Goal: Transaction & Acquisition: Purchase product/service

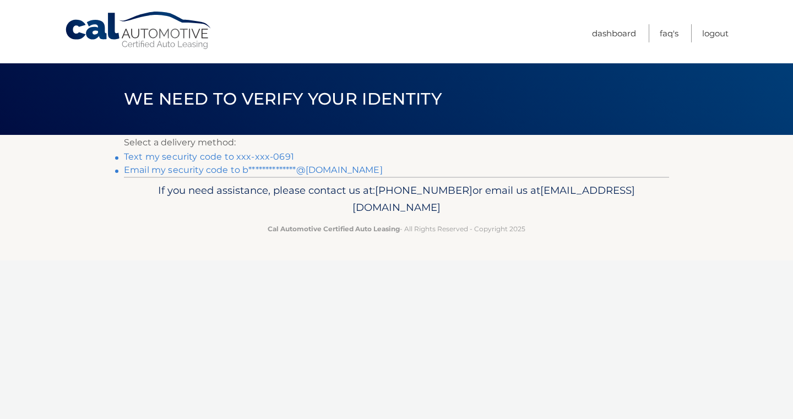
click at [255, 154] on link "Text my security code to xxx-xxx-0691" at bounding box center [209, 156] width 170 height 10
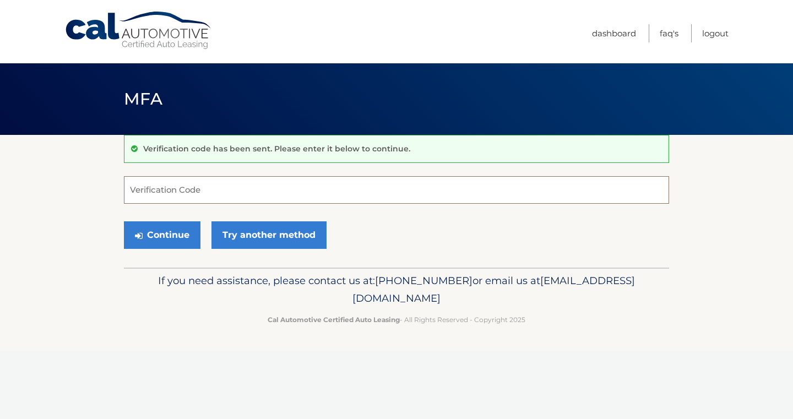
click at [241, 191] on input "Verification Code" at bounding box center [396, 190] width 545 height 28
type input "449291"
click at [165, 238] on button "Continue" at bounding box center [162, 235] width 77 height 28
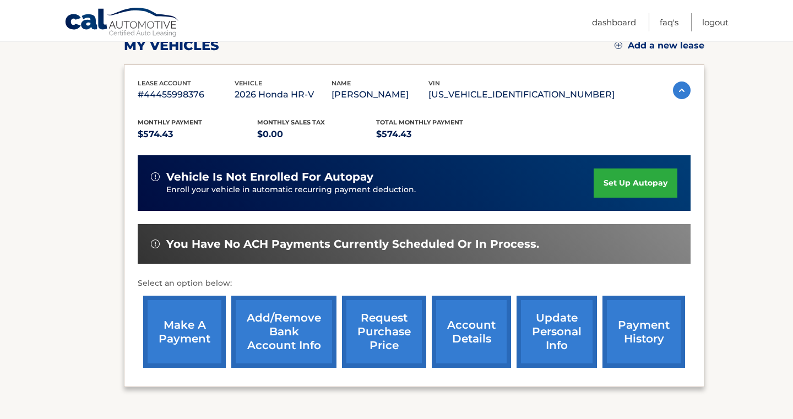
scroll to position [236, 0]
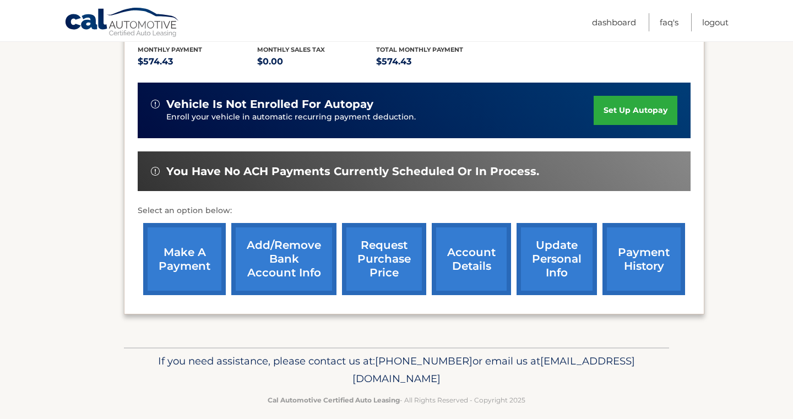
click at [280, 263] on link "Add/Remove bank account info" at bounding box center [283, 259] width 105 height 72
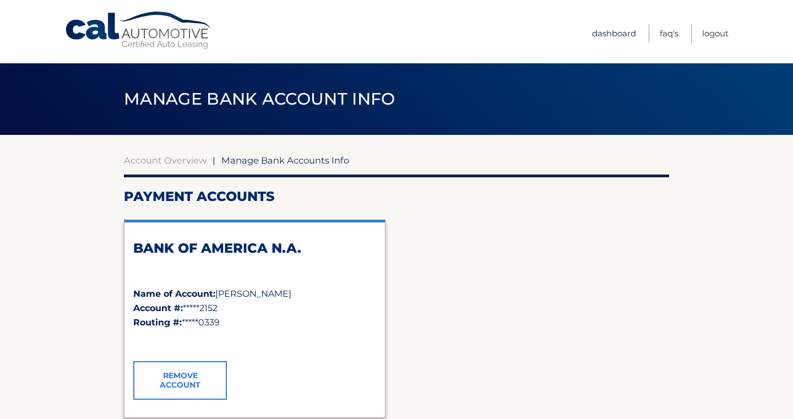
click at [611, 37] on link "Dashboard" at bounding box center [614, 33] width 44 height 18
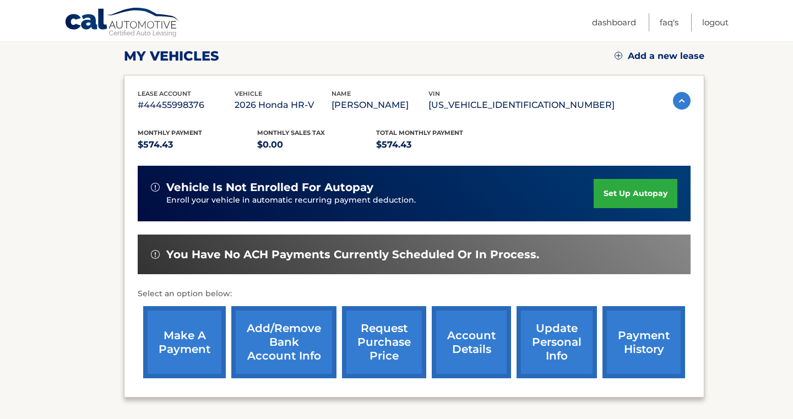
scroll to position [248, 0]
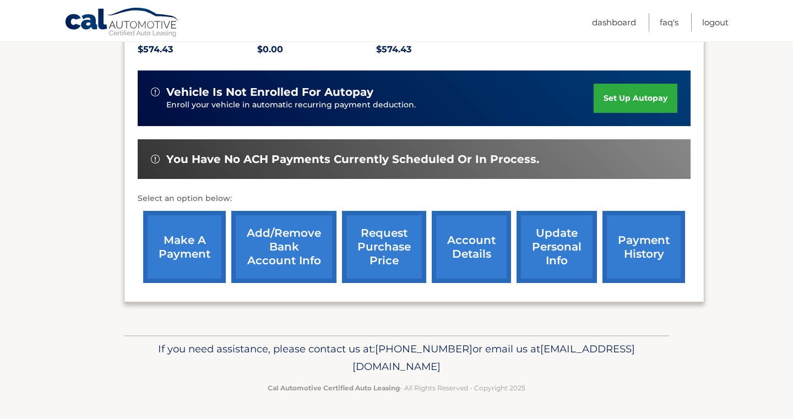
click at [173, 245] on link "make a payment" at bounding box center [184, 247] width 83 height 72
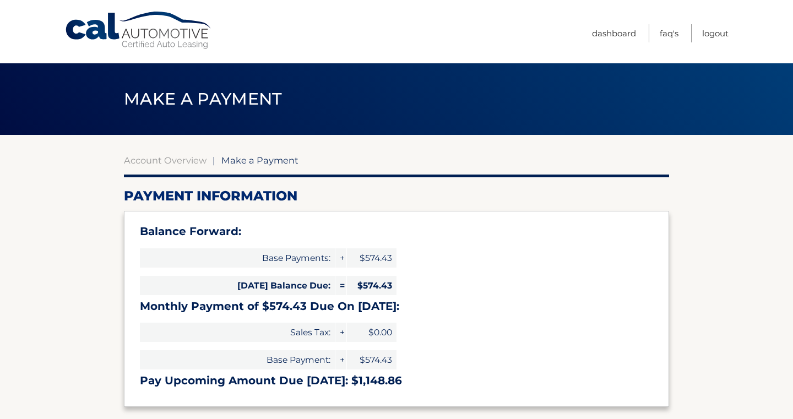
select select "ZWNmMjBhM2MtODk5NS00NTFjLThmMDItNGVhZTBjOTZmMWEy"
click at [616, 31] on link "Dashboard" at bounding box center [614, 33] width 44 height 18
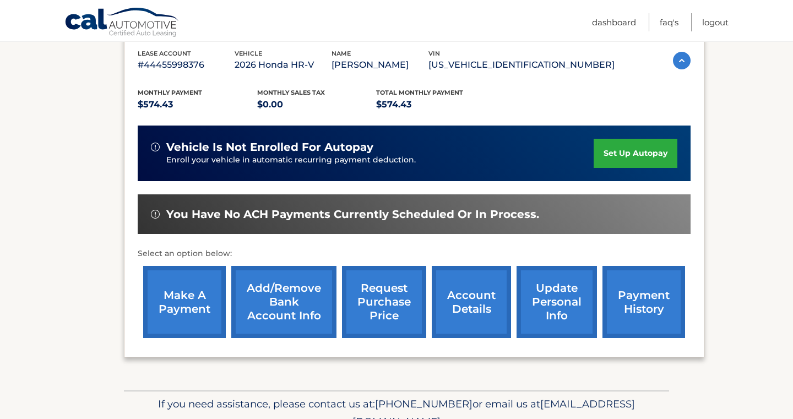
scroll to position [236, 0]
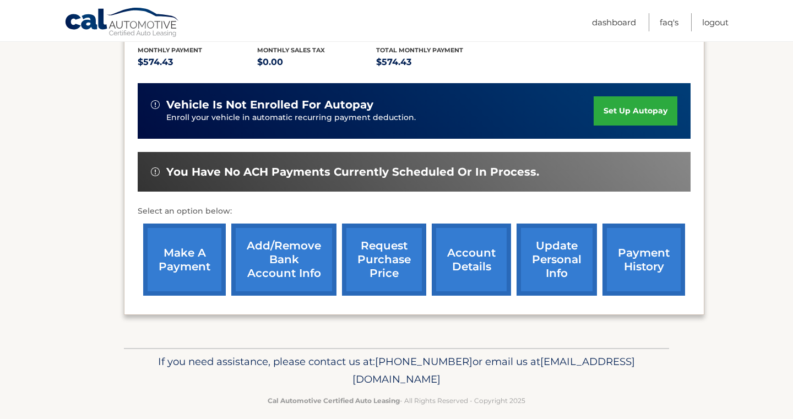
click at [291, 257] on link "Add/Remove bank account info" at bounding box center [283, 260] width 105 height 72
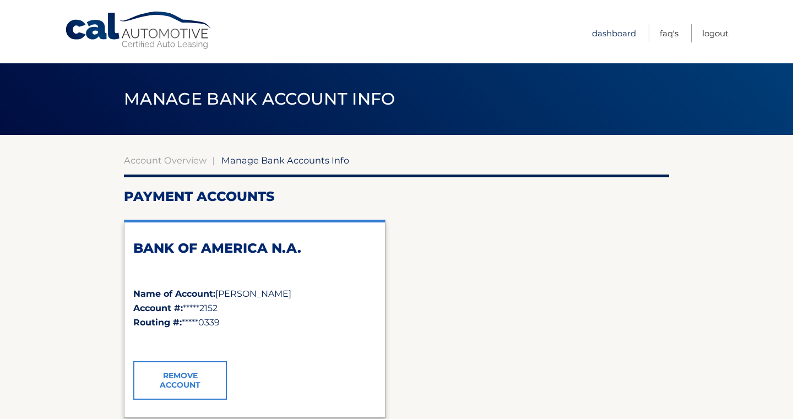
click at [621, 36] on link "Dashboard" at bounding box center [614, 33] width 44 height 18
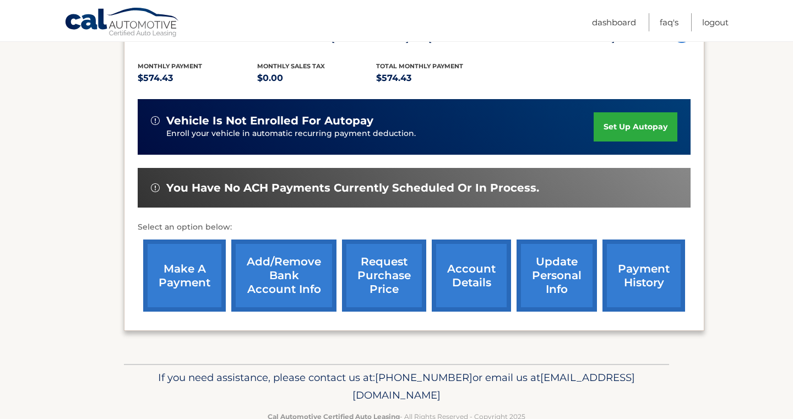
scroll to position [220, 0]
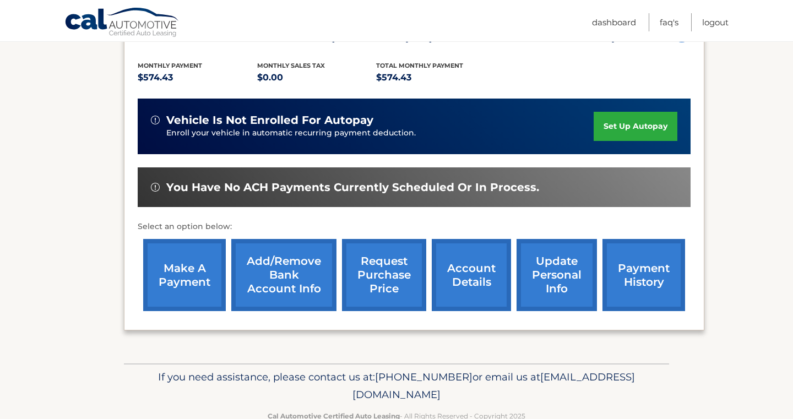
click at [307, 279] on link "Add/Remove bank account info" at bounding box center [283, 275] width 105 height 72
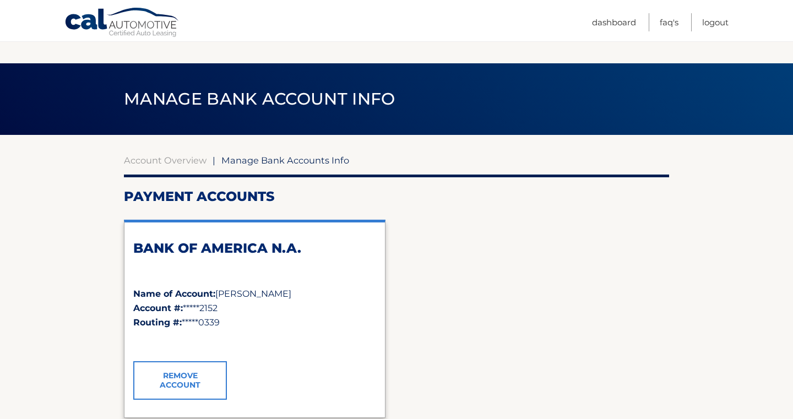
scroll to position [53, 0]
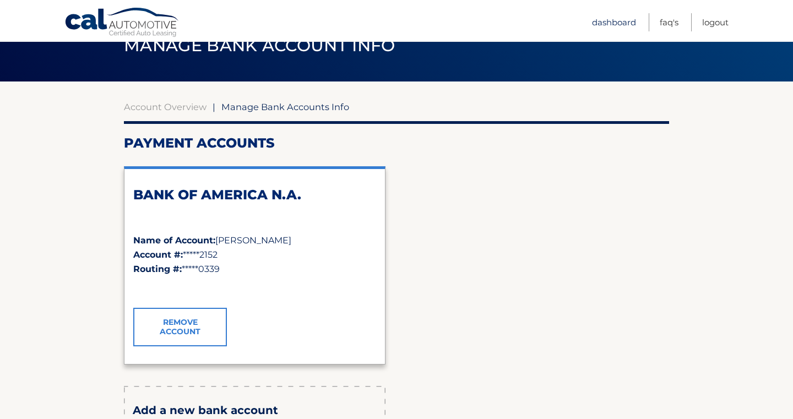
click at [617, 25] on link "Dashboard" at bounding box center [614, 22] width 44 height 18
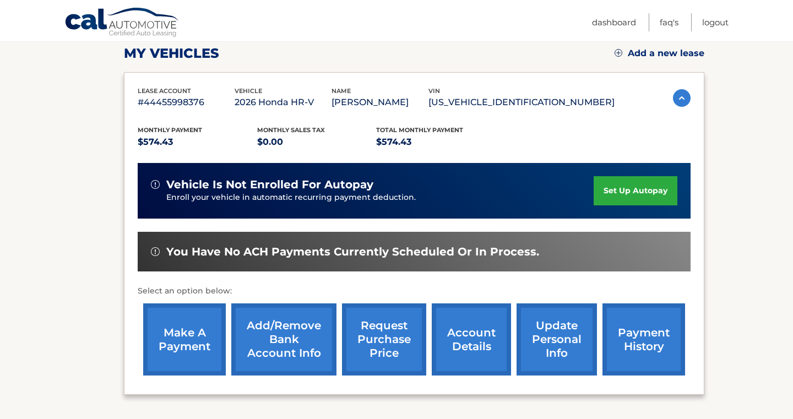
scroll to position [157, 0]
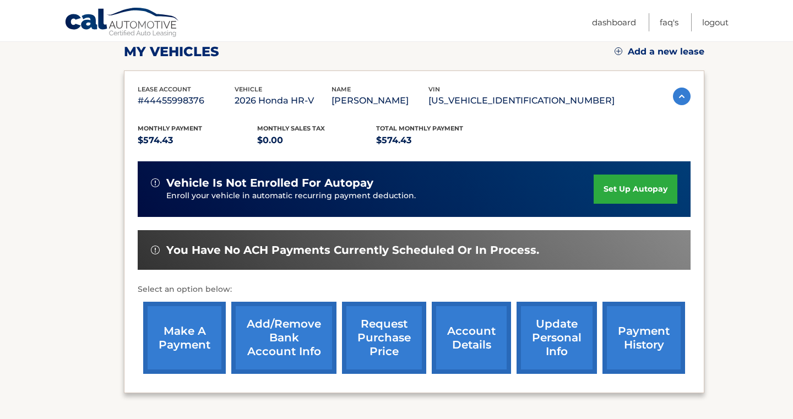
click at [184, 338] on link "make a payment" at bounding box center [184, 338] width 83 height 72
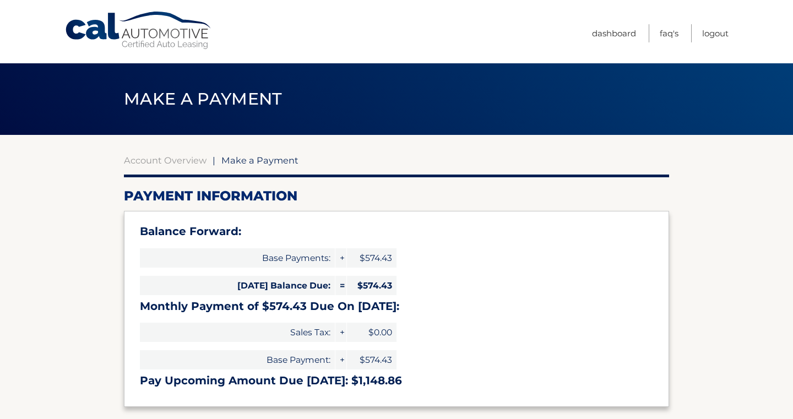
select select "ZWNmMjBhM2MtODk5NS00NTFjLThmMDItNGVhZTBjOTZmMWEy"
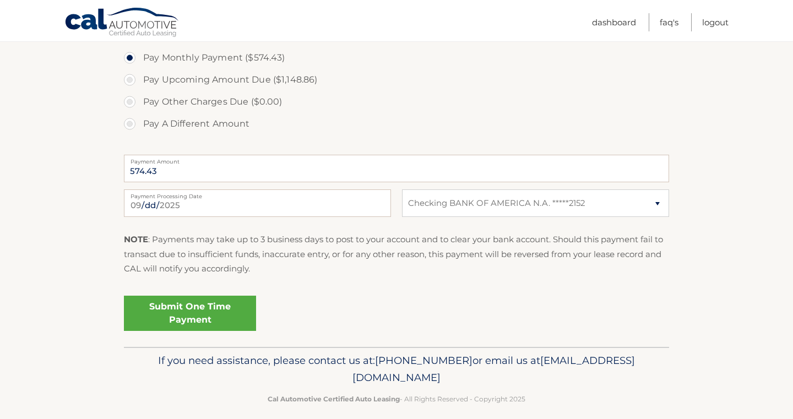
scroll to position [415, 0]
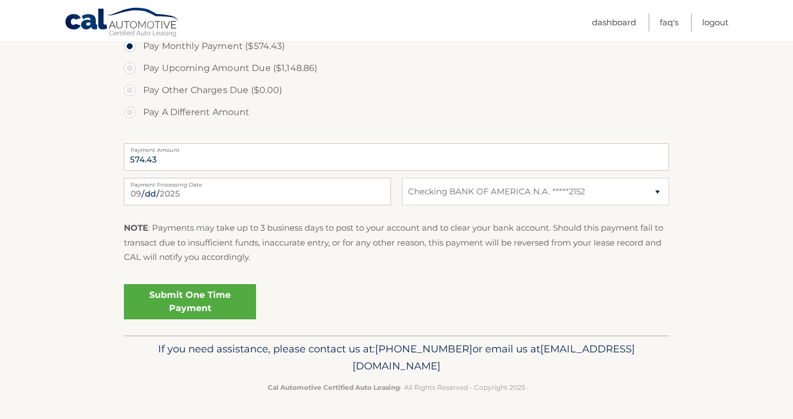
click at [185, 301] on link "Submit One Time Payment" at bounding box center [190, 301] width 132 height 35
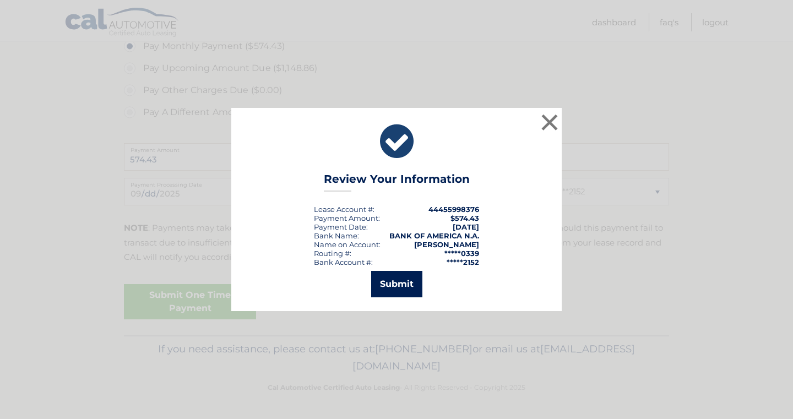
click at [396, 288] on button "Submit" at bounding box center [396, 284] width 51 height 26
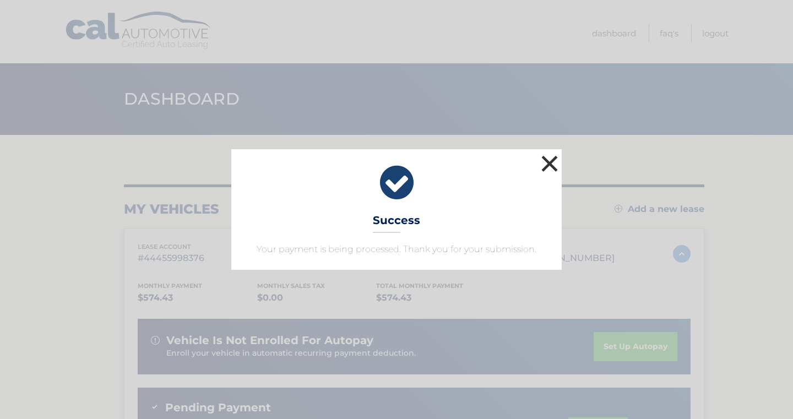
click at [549, 157] on button "×" at bounding box center [550, 164] width 22 height 22
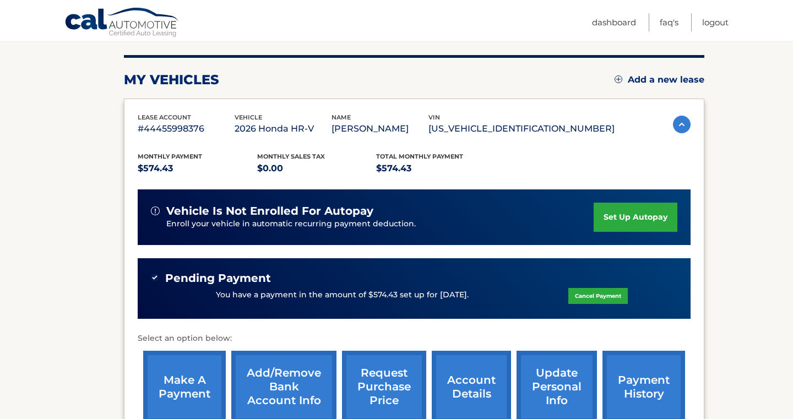
scroll to position [203, 0]
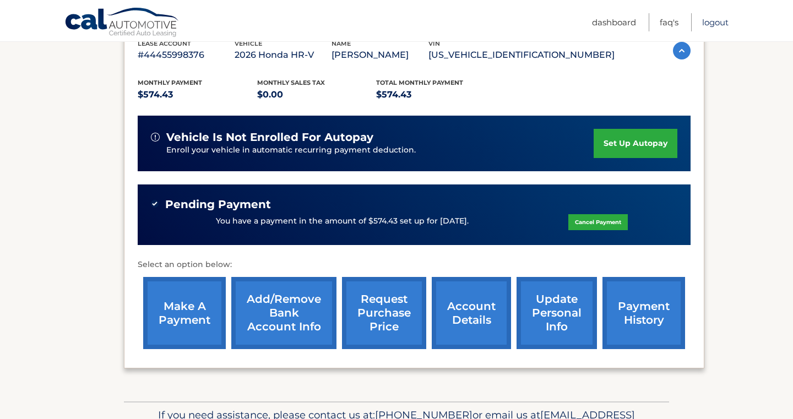
click at [724, 24] on link "Logout" at bounding box center [715, 22] width 26 height 18
